Goal: Check status

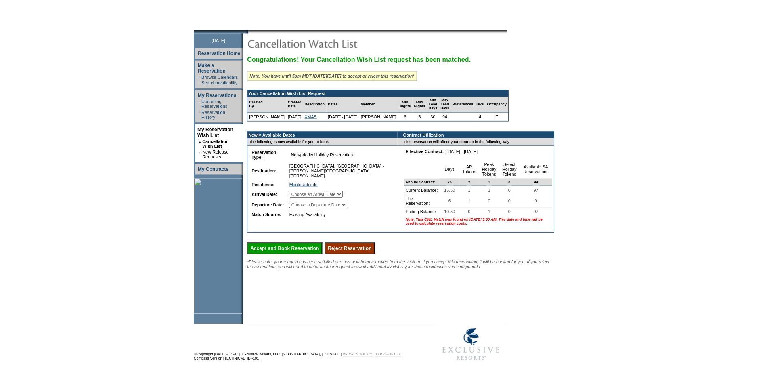
scroll to position [73, 0]
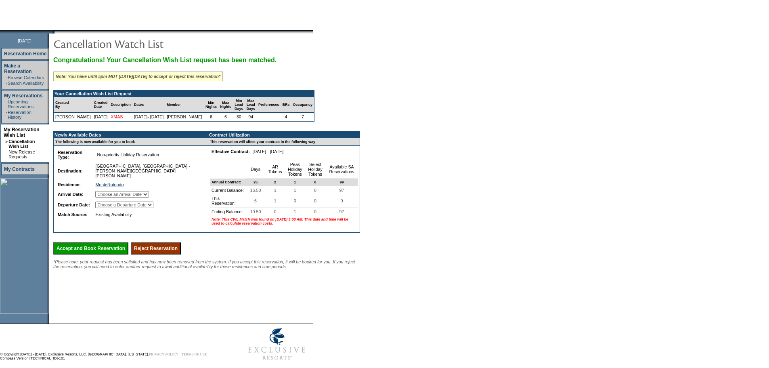
click at [123, 119] on link "XMAS" at bounding box center [117, 116] width 12 height 5
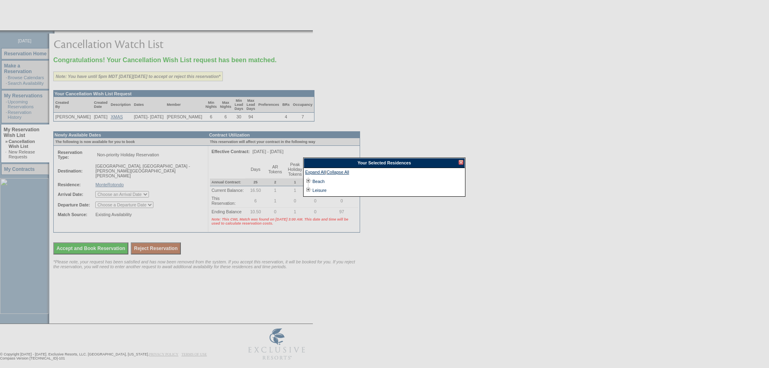
click at [459, 161] on div at bounding box center [461, 162] width 5 height 5
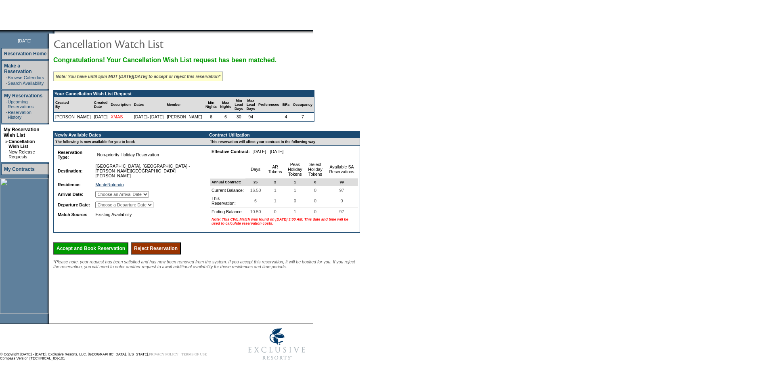
click at [122, 119] on link "XMAS" at bounding box center [117, 116] width 12 height 5
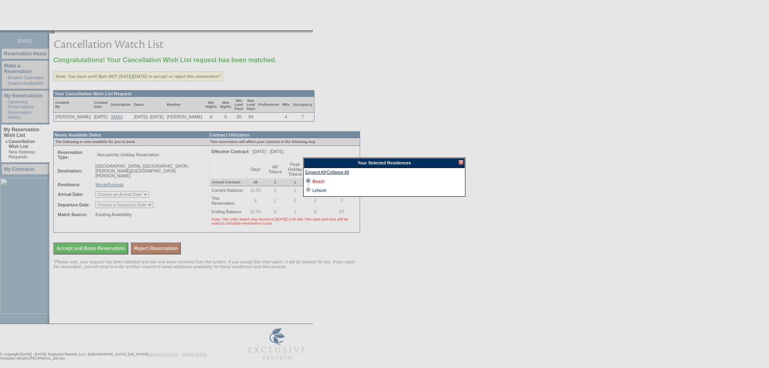
click at [324, 183] on link "Beach" at bounding box center [319, 181] width 12 height 5
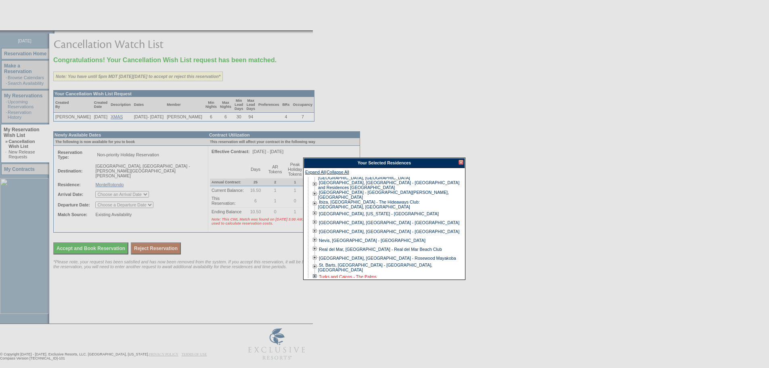
scroll to position [43, 0]
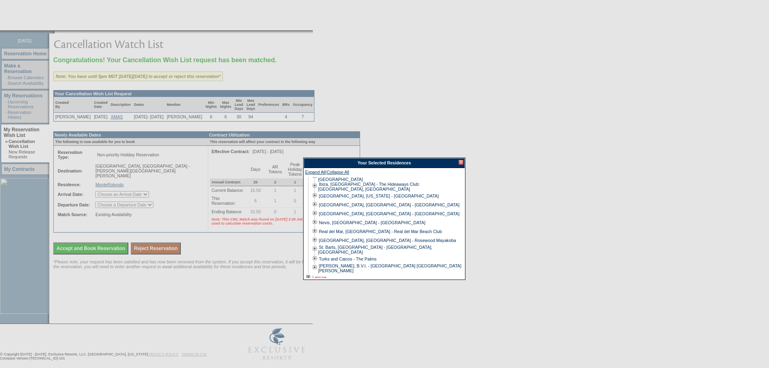
click at [326, 222] on link "Leisure" at bounding box center [320, 277] width 14 height 5
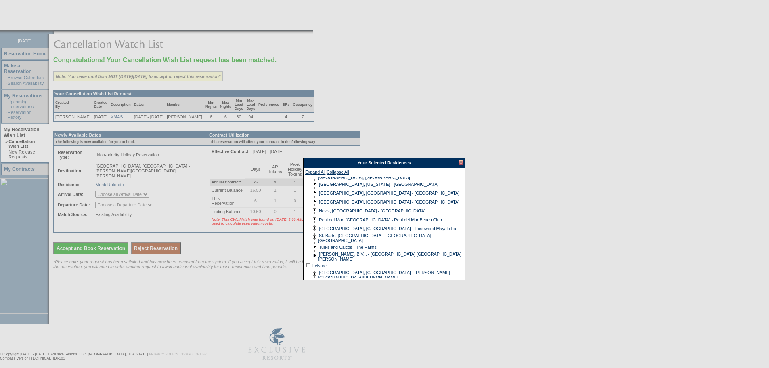
scroll to position [61, 0]
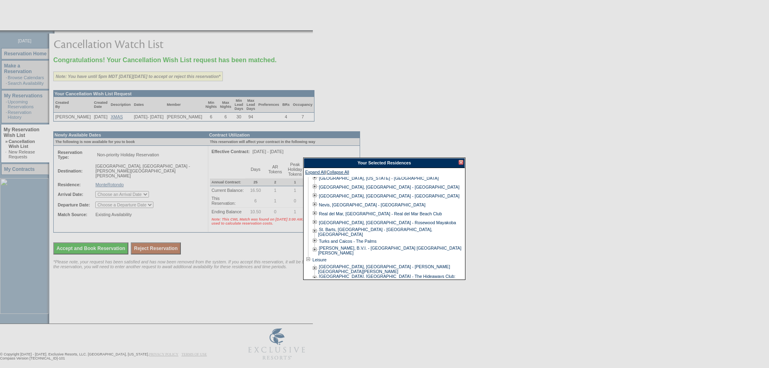
click at [462, 162] on div at bounding box center [461, 162] width 5 height 5
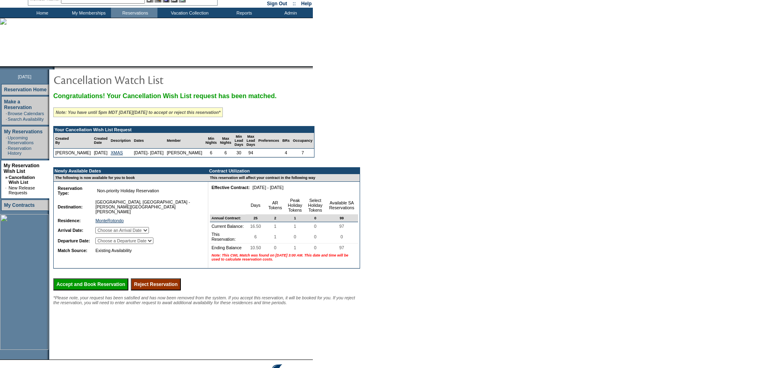
scroll to position [73, 0]
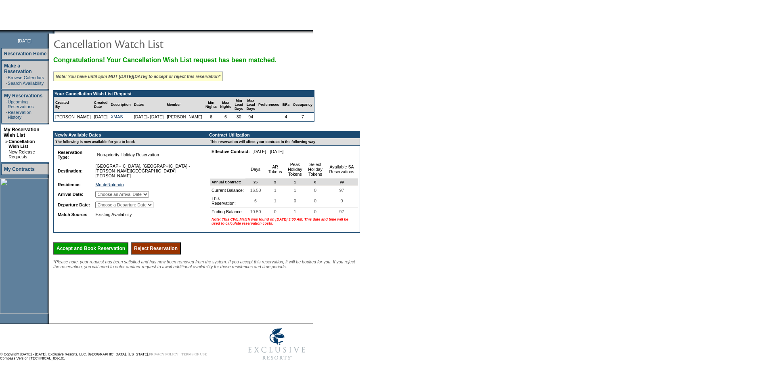
click at [240, 222] on div "Congratulations! Your Cancellation Wish List request has been matched. Note: Yo…" at bounding box center [206, 163] width 307 height 212
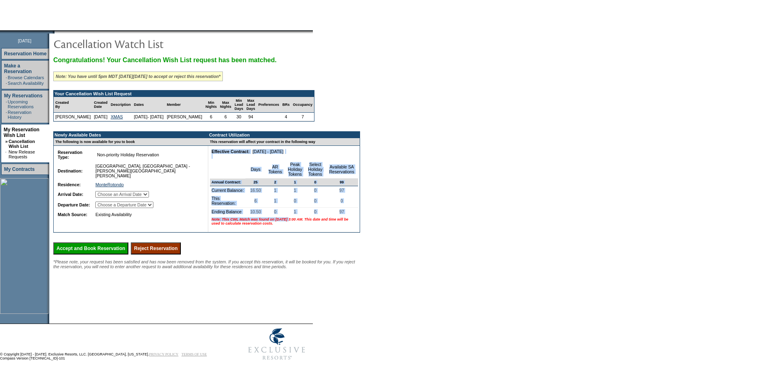
drag, startPoint x: 260, startPoint y: 241, endPoint x: 235, endPoint y: 226, distance: 30.1
click at [235, 222] on td "Effective Contract: [DATE] - [DATE] 126899 Days AR Tokens Peak Holiday Tokens S…" at bounding box center [283, 189] width 151 height 86
click at [235, 222] on td "Note: This CWL Match was found on [DATE] 3:00 AM. This date and time will be us…" at bounding box center [284, 221] width 148 height 11
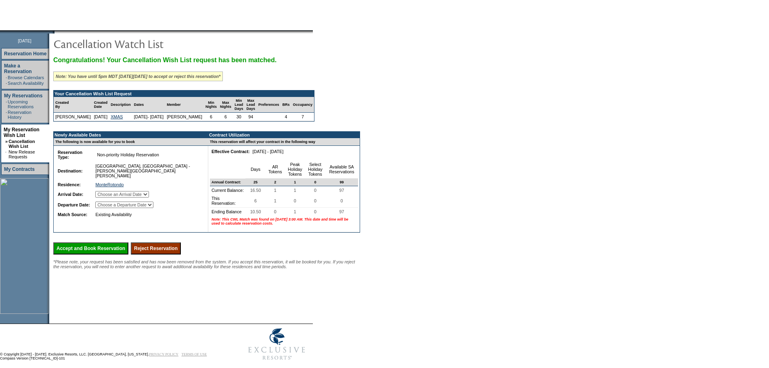
drag, startPoint x: 235, startPoint y: 222, endPoint x: 278, endPoint y: 218, distance: 43.7
click at [278, 216] on tr "Ending Balance 10.50 0 1 0 97" at bounding box center [284, 212] width 148 height 8
click at [277, 216] on td "0" at bounding box center [275, 212] width 19 height 8
click at [267, 222] on td "Note: This CWL Match was found on [DATE] 3:00 AM. This date and time will be us…" at bounding box center [284, 221] width 148 height 11
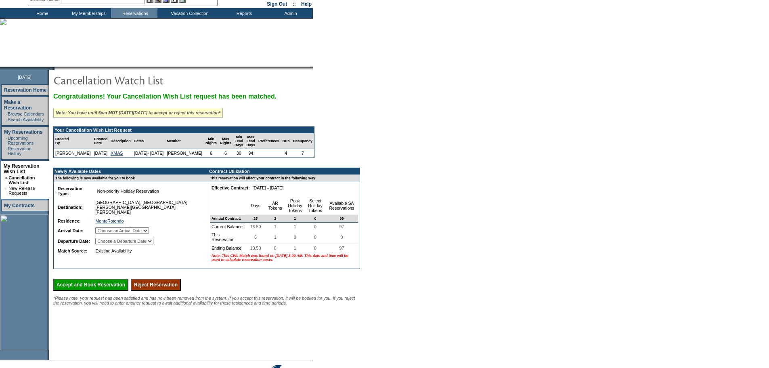
scroll to position [0, 0]
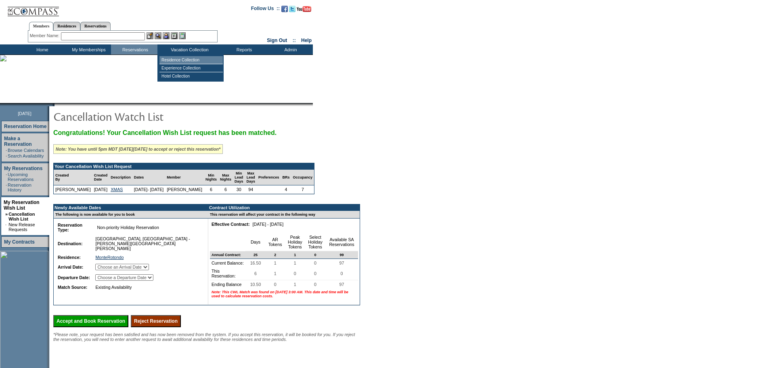
click at [177, 59] on td "Residence Collection" at bounding box center [191, 60] width 63 height 8
